Goal: Information Seeking & Learning: Learn about a topic

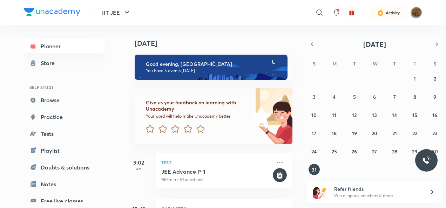
scroll to position [216, 0]
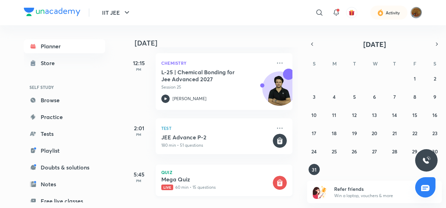
click at [188, 170] on p "Quiz" at bounding box center [224, 172] width 126 height 4
click at [189, 176] on h5 "Mega Quiz" at bounding box center [216, 179] width 110 height 7
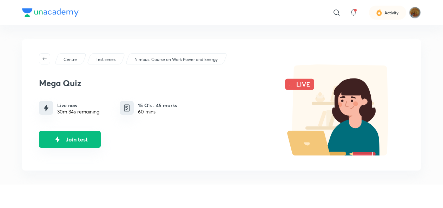
click at [83, 144] on button "Join test" at bounding box center [70, 139] width 62 height 17
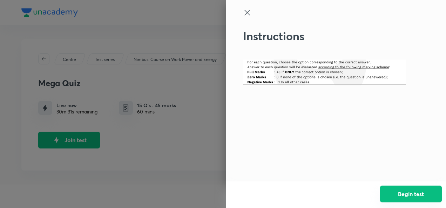
click at [415, 188] on button "Begin test" at bounding box center [411, 194] width 62 height 17
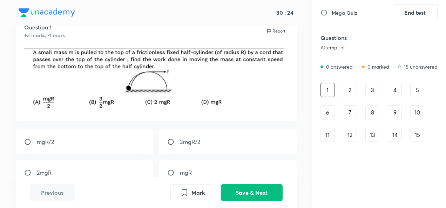
scroll to position [28, 0]
click at [253, 188] on button "Save & Next" at bounding box center [252, 192] width 62 height 17
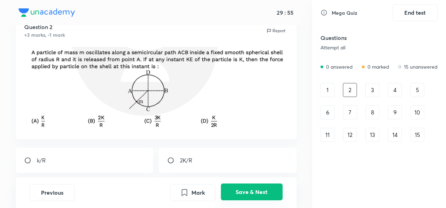
click at [253, 195] on button "Save & Next" at bounding box center [252, 192] width 62 height 17
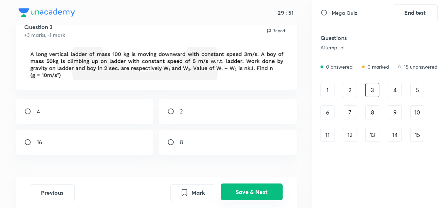
click at [253, 195] on button "Save & Next" at bounding box center [252, 192] width 62 height 17
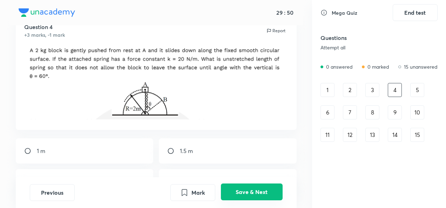
click at [253, 195] on button "Save & Next" at bounding box center [252, 192] width 62 height 17
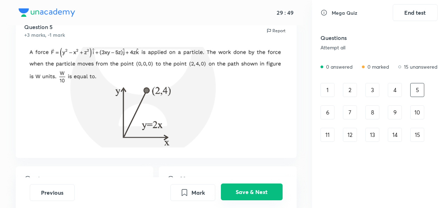
click at [253, 195] on button "Save & Next" at bounding box center [252, 192] width 62 height 17
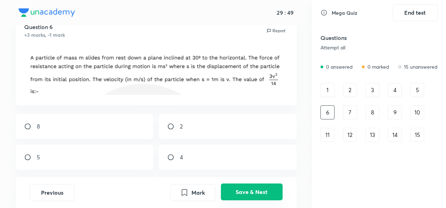
click at [253, 195] on button "Save & Next" at bounding box center [252, 192] width 62 height 17
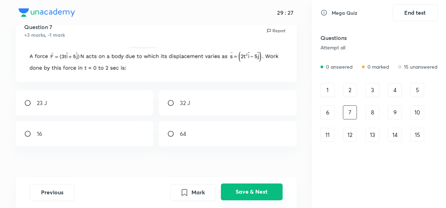
click at [259, 187] on button "Save & Next" at bounding box center [252, 192] width 62 height 17
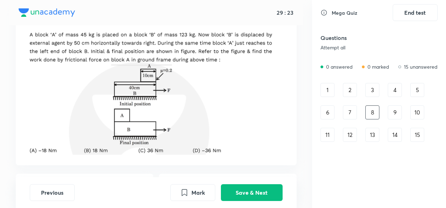
scroll to position [40, 0]
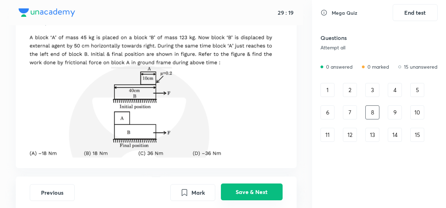
click at [249, 194] on button "Save & Next" at bounding box center [252, 192] width 62 height 17
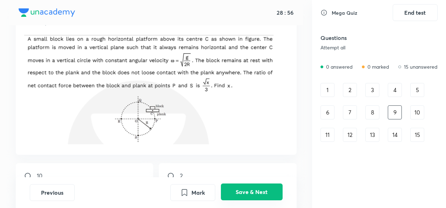
click at [249, 196] on button "Save & Next" at bounding box center [252, 192] width 62 height 17
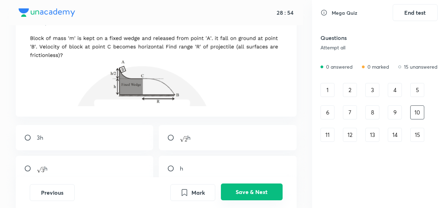
click at [249, 196] on button "Save & Next" at bounding box center [252, 192] width 62 height 17
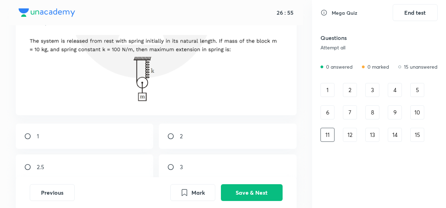
click at [348, 135] on div "12" at bounding box center [350, 135] width 14 height 14
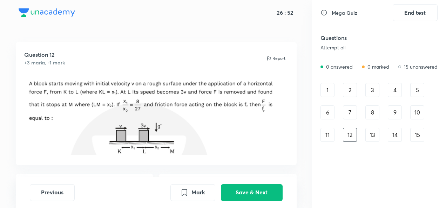
scroll to position [0, 0]
click at [247, 188] on button "Save & Next" at bounding box center [252, 192] width 62 height 17
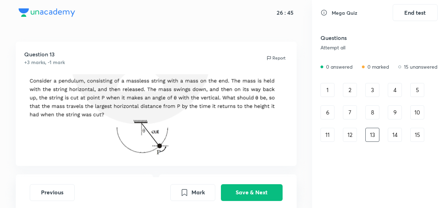
click at [324, 132] on div "11" at bounding box center [328, 135] width 14 height 14
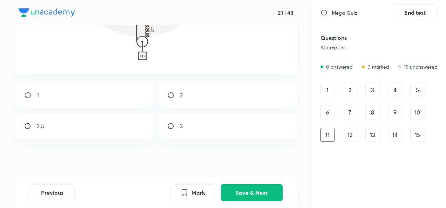
scroll to position [80, 0]
click at [26, 94] on input "radio" at bounding box center [30, 96] width 13 height 7
radio input "true"
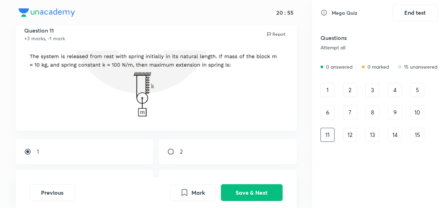
scroll to position [84, 0]
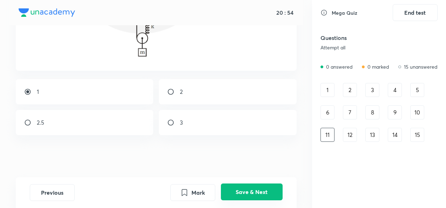
click at [242, 186] on button "Save & Next" at bounding box center [252, 192] width 62 height 17
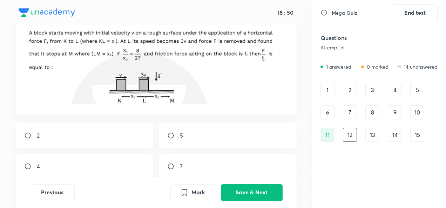
scroll to position [51, 0]
click at [171, 162] on div "7" at bounding box center [228, 166] width 138 height 25
radio input "true"
click at [248, 193] on button "Save & Next" at bounding box center [252, 192] width 62 height 17
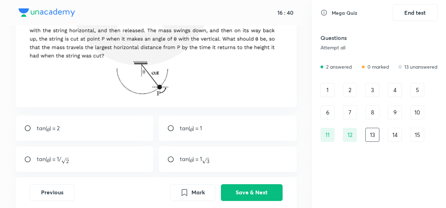
scroll to position [59, 0]
click at [25, 156] on input "radio" at bounding box center [30, 159] width 13 height 7
radio input "true"
click at [245, 190] on button "Save & Next" at bounding box center [252, 192] width 62 height 17
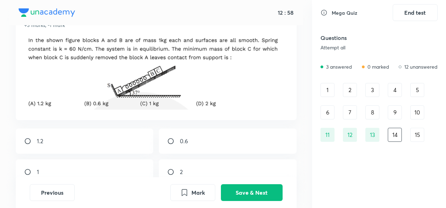
scroll to position [48, 0]
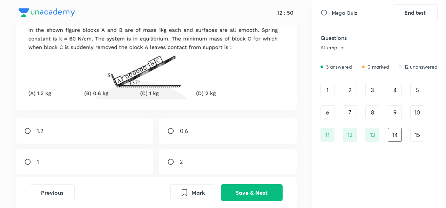
click at [172, 130] on input "radio" at bounding box center [173, 131] width 13 height 7
radio input "true"
click at [253, 187] on button "Save & Next" at bounding box center [252, 192] width 62 height 17
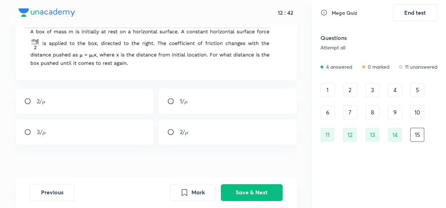
scroll to position [47, 0]
click at [62, 194] on button "Previous" at bounding box center [52, 192] width 45 height 17
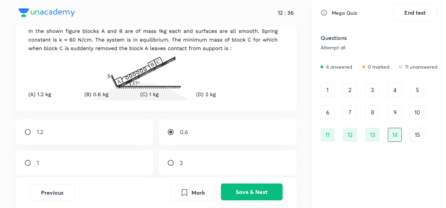
click at [252, 200] on button "Save & Next" at bounding box center [252, 192] width 62 height 17
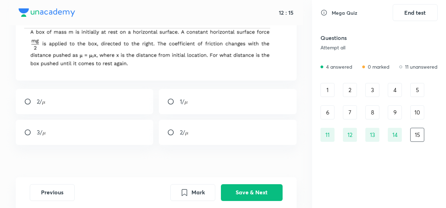
click at [395, 130] on div "14" at bounding box center [395, 135] width 14 height 14
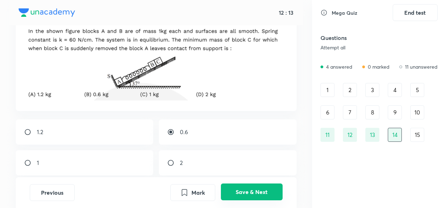
click at [263, 191] on button "Save & Next" at bounding box center [252, 192] width 62 height 17
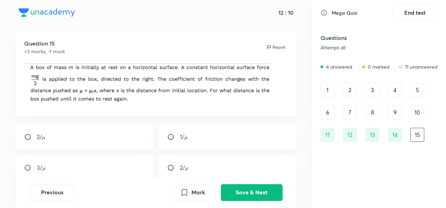
scroll to position [37, 0]
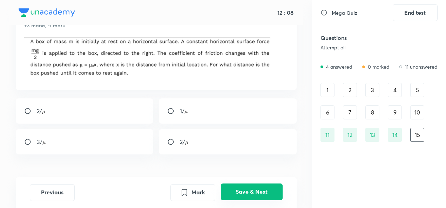
click at [248, 184] on button "Save & Next" at bounding box center [252, 192] width 62 height 17
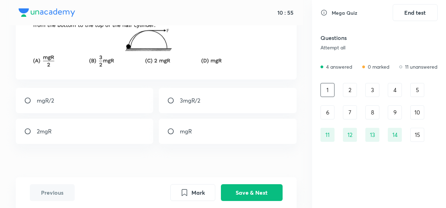
scroll to position [69, 0]
click at [175, 135] on div "mgR" at bounding box center [228, 131] width 138 height 25
radio input "true"
click at [237, 187] on button "Save & Next" at bounding box center [252, 192] width 62 height 17
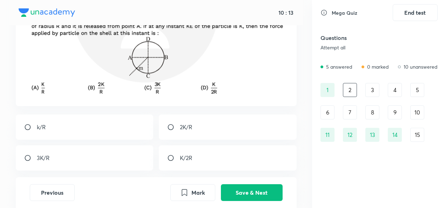
scroll to position [65, 0]
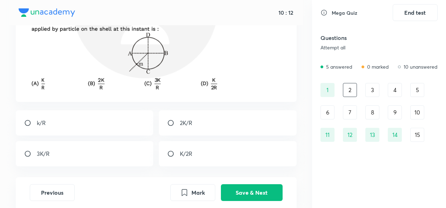
click at [60, 151] on div "3K/R" at bounding box center [85, 153] width 138 height 25
radio input "true"
click at [254, 197] on button "Save & Next" at bounding box center [252, 192] width 62 height 17
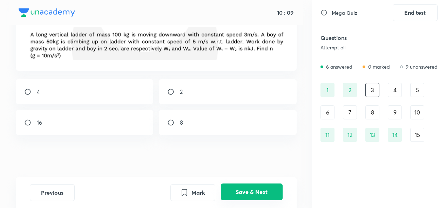
scroll to position [47, 0]
click at [173, 124] on input "radio" at bounding box center [173, 122] width 13 height 7
radio input "true"
click at [245, 193] on button "Save & Next" at bounding box center [252, 192] width 62 height 17
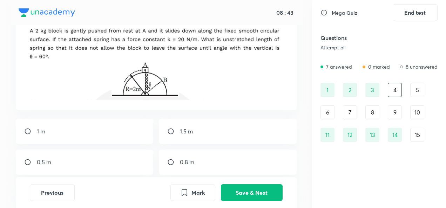
click at [169, 129] on input "radio" at bounding box center [173, 131] width 13 height 7
radio input "true"
click at [244, 192] on button "Save & Next" at bounding box center [252, 192] width 62 height 17
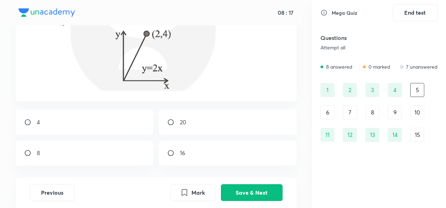
scroll to position [115, 0]
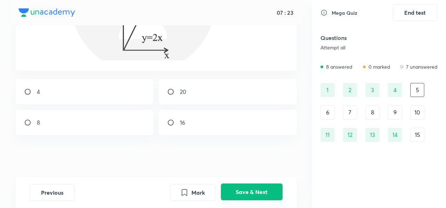
click at [263, 197] on button "Save & Next" at bounding box center [252, 192] width 62 height 17
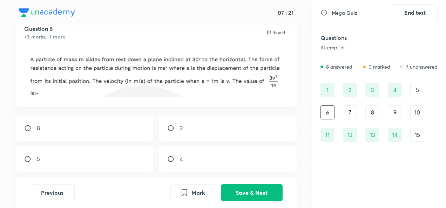
scroll to position [28, 0]
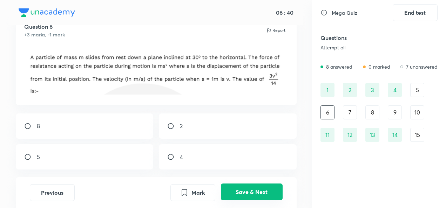
click at [255, 185] on button "Save & Next" at bounding box center [252, 192] width 62 height 17
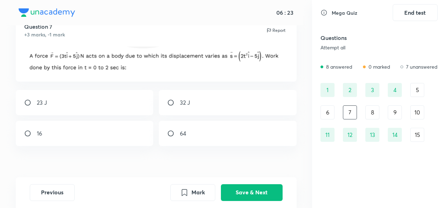
click at [216, 107] on div "32 J" at bounding box center [228, 102] width 138 height 25
radio input "true"
click at [229, 190] on button "Save & Next" at bounding box center [252, 192] width 62 height 17
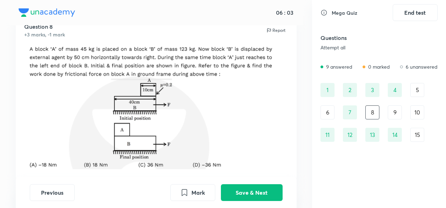
scroll to position [137, 0]
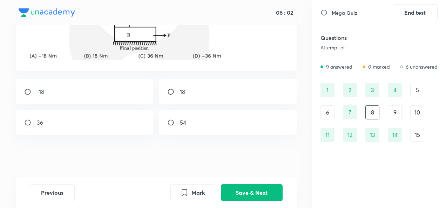
click at [169, 90] on input "radio" at bounding box center [173, 91] width 13 height 7
radio input "true"
click at [247, 194] on button "Save & Next" at bounding box center [252, 192] width 62 height 17
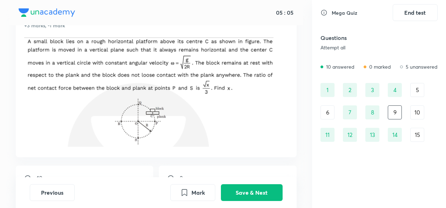
scroll to position [37, 0]
click at [265, 196] on button "Save & Next" at bounding box center [252, 192] width 62 height 17
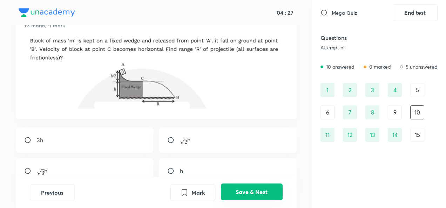
click at [265, 196] on button "Save & Next" at bounding box center [252, 192] width 62 height 17
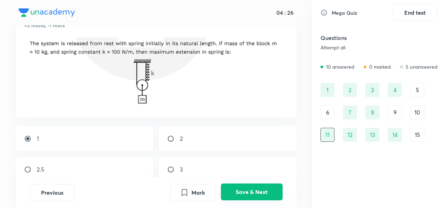
click at [265, 196] on button "Save & Next" at bounding box center [252, 192] width 62 height 17
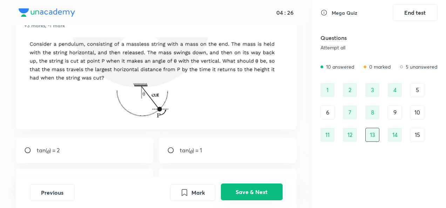
click at [265, 196] on button "Save & Next" at bounding box center [252, 192] width 62 height 17
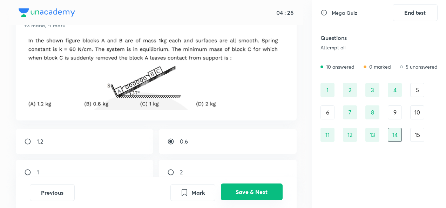
click at [265, 196] on button "Save & Next" at bounding box center [252, 192] width 62 height 17
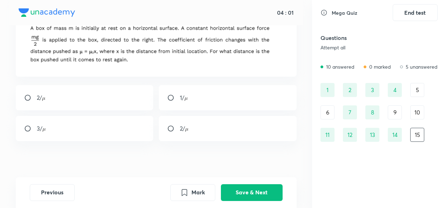
scroll to position [51, 0]
click at [214, 116] on div "2/" at bounding box center [228, 128] width 138 height 25
radio input "true"
click at [214, 102] on div "1/" at bounding box center [228, 97] width 138 height 25
radio input "true"
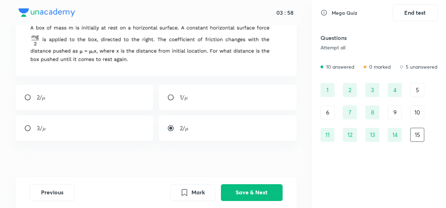
radio input "false"
click at [251, 195] on button "Save & Next" at bounding box center [252, 192] width 62 height 17
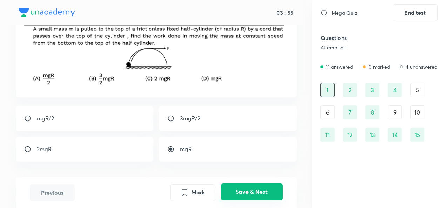
click at [251, 195] on button "Save & Next" at bounding box center [252, 192] width 62 height 17
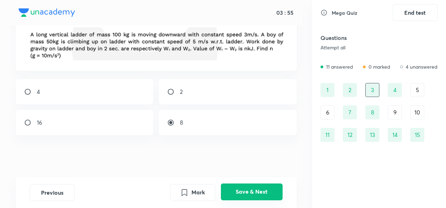
click at [251, 195] on button "Save & Next" at bounding box center [252, 192] width 62 height 17
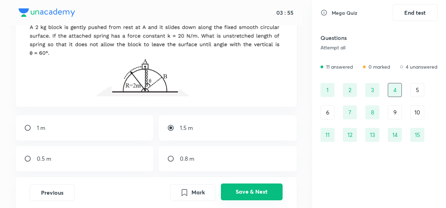
click at [251, 195] on button "Save & Next" at bounding box center [252, 192] width 62 height 17
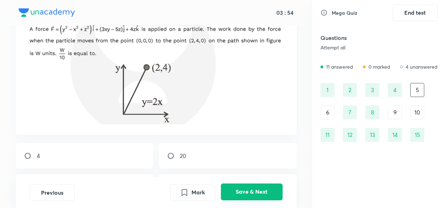
click at [251, 195] on button "Save & Next" at bounding box center [252, 192] width 62 height 17
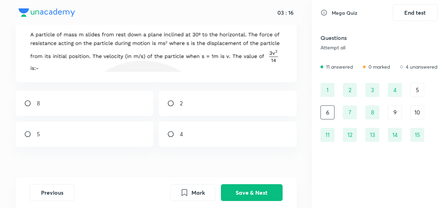
click at [414, 108] on div "10" at bounding box center [417, 113] width 14 height 14
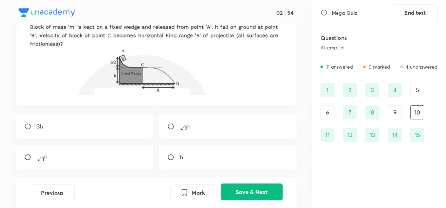
click at [268, 190] on button "Save & Next" at bounding box center [252, 192] width 62 height 17
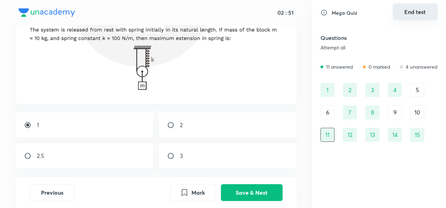
click at [408, 7] on button "End test" at bounding box center [415, 12] width 45 height 17
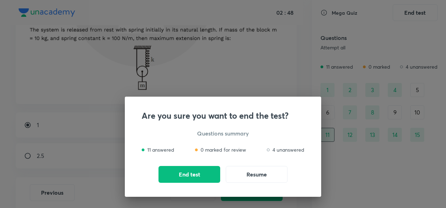
click at [355, 198] on div "Are you sure you want to end the test? Questions summary 11 answered 0 marked f…" at bounding box center [223, 104] width 446 height 208
click at [272, 175] on button "Resume" at bounding box center [257, 174] width 62 height 17
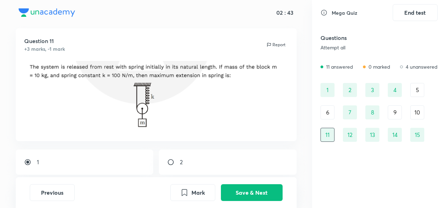
scroll to position [0, 0]
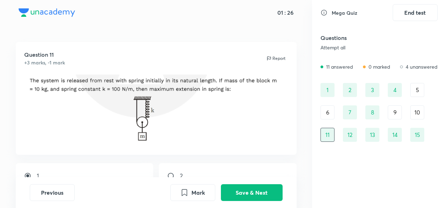
click at [329, 114] on div "6" at bounding box center [328, 113] width 14 height 14
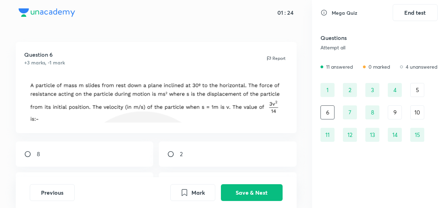
click at [417, 108] on div "10" at bounding box center [417, 113] width 14 height 14
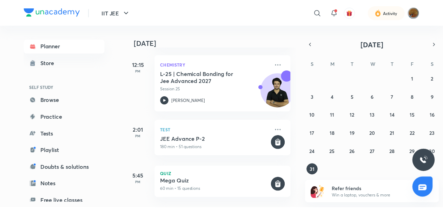
scroll to position [216, 0]
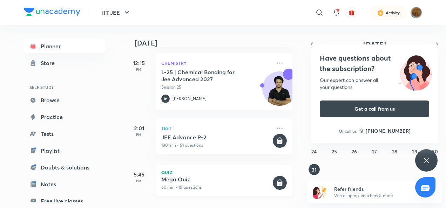
click at [216, 169] on div "Quiz Mega Quiz 60 min • 15 questions" at bounding box center [224, 181] width 137 height 32
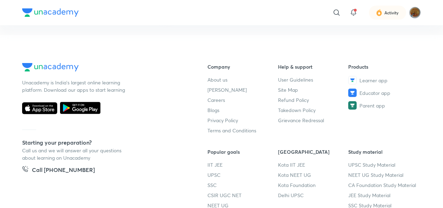
scroll to position [284, 0]
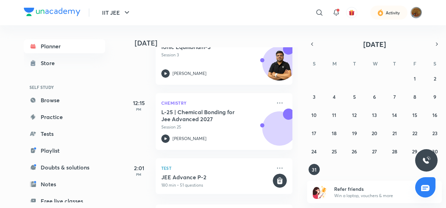
scroll to position [170, 0]
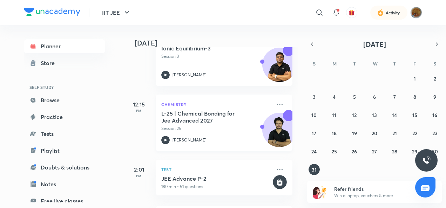
click at [230, 128] on p "Session 25" at bounding box center [216, 129] width 110 height 6
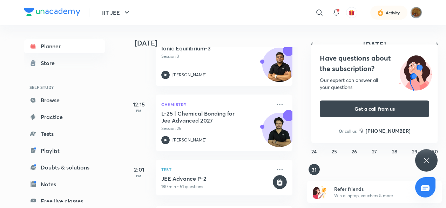
click at [427, 161] on icon at bounding box center [426, 160] width 8 height 8
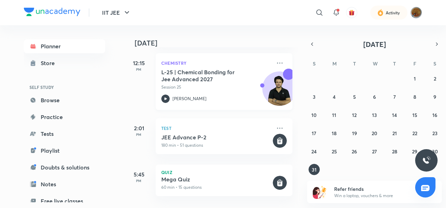
scroll to position [216, 0]
click at [435, 148] on abbr "30" at bounding box center [435, 151] width 6 height 7
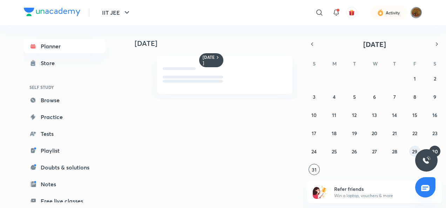
click at [417, 149] on abbr "29" at bounding box center [414, 151] width 5 height 7
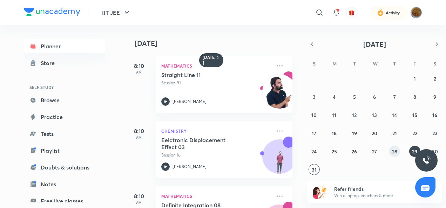
click at [397, 147] on button "28" at bounding box center [394, 151] width 11 height 11
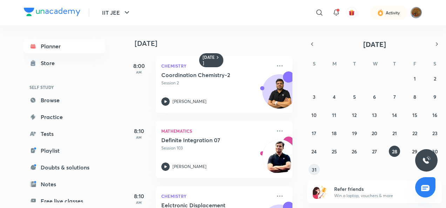
click at [318, 168] on button "31" at bounding box center [314, 169] width 11 height 11
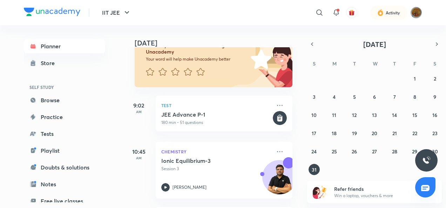
scroll to position [56, 0]
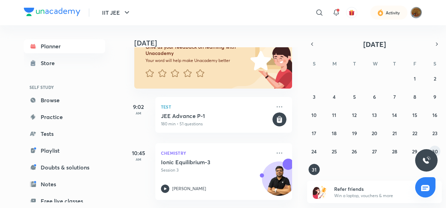
click at [438, 151] on abbr "30" at bounding box center [435, 151] width 6 height 7
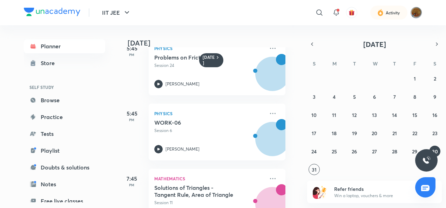
scroll to position [1323, 7]
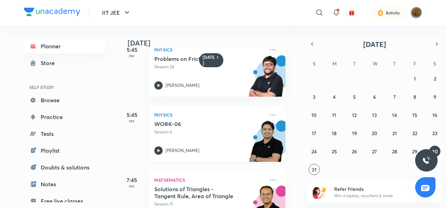
click at [154, 150] on icon at bounding box center [158, 151] width 8 height 8
